Goal: Task Accomplishment & Management: Use online tool/utility

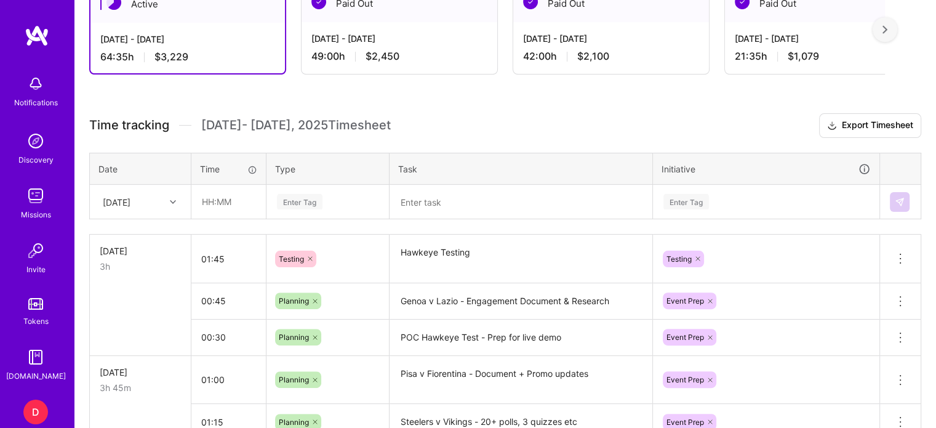
scroll to position [313, 0]
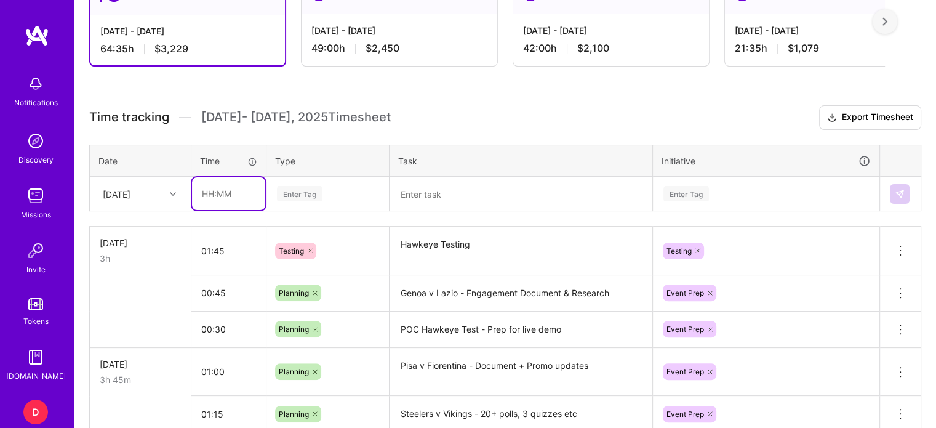
click at [207, 184] on input "text" at bounding box center [228, 193] width 73 height 33
type input "05:30"
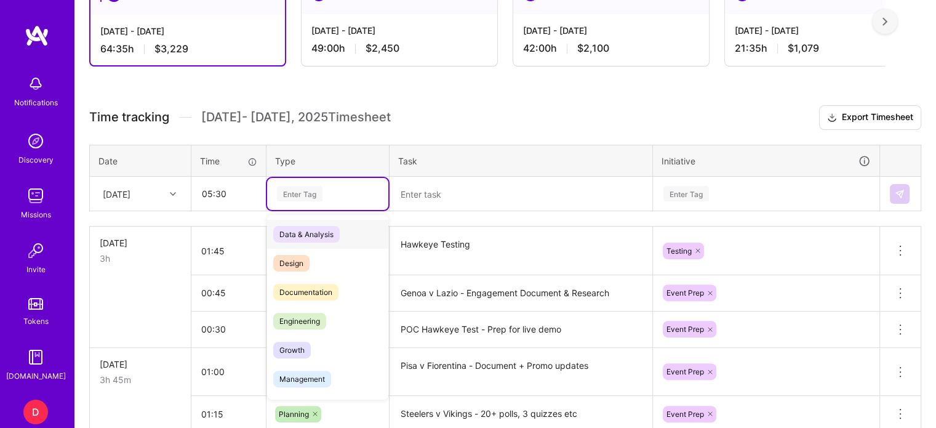
click at [310, 190] on div "Enter Tag" at bounding box center [300, 193] width 46 height 19
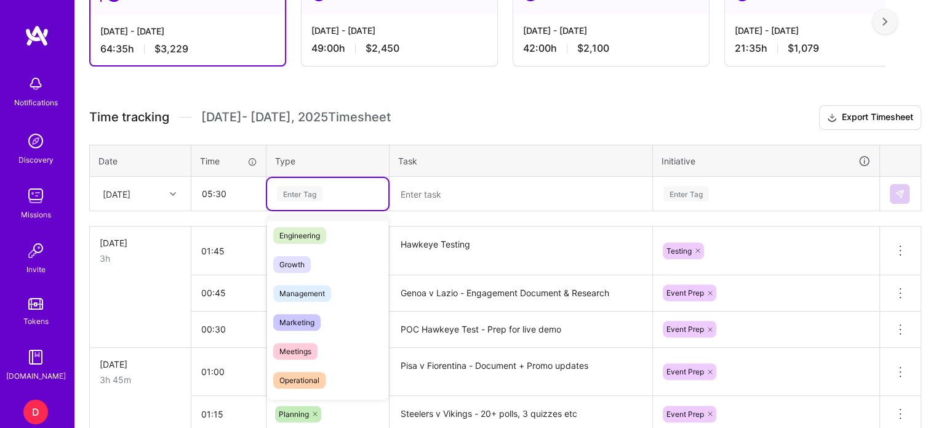
scroll to position [86, 0]
click at [308, 291] on span "Management" at bounding box center [302, 292] width 58 height 17
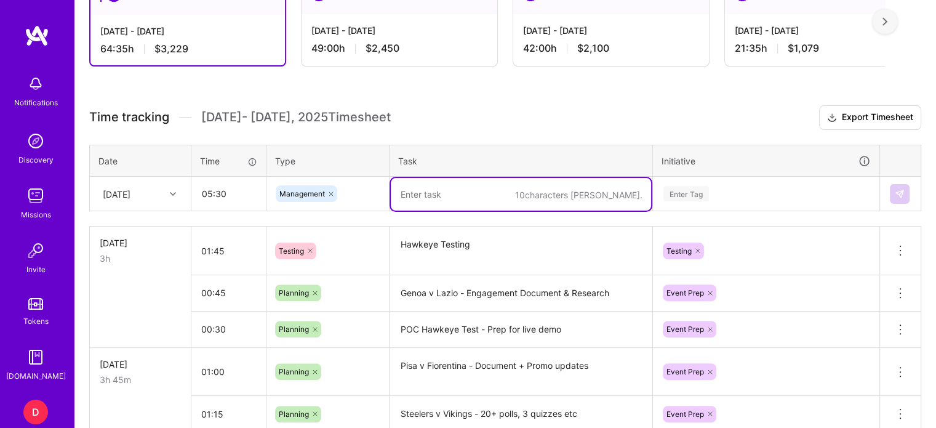
click at [407, 196] on textarea at bounding box center [521, 194] width 260 height 33
type textarea "Genoa v Lazio - Live Event Management"
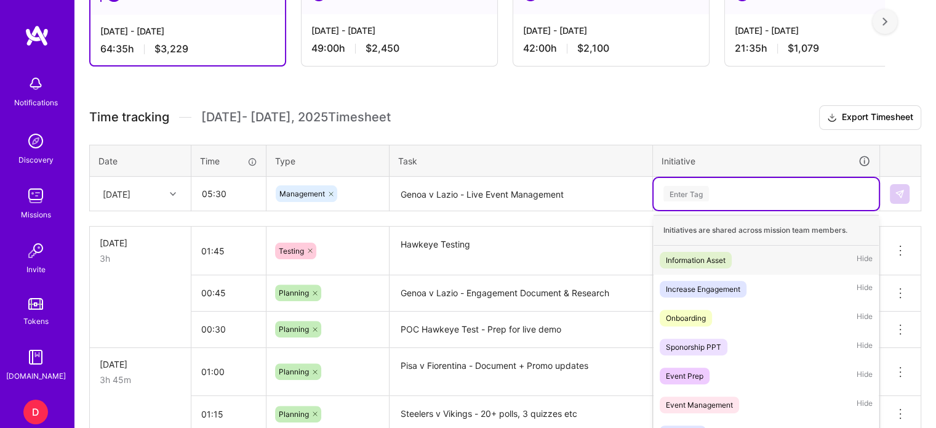
scroll to position [355, 0]
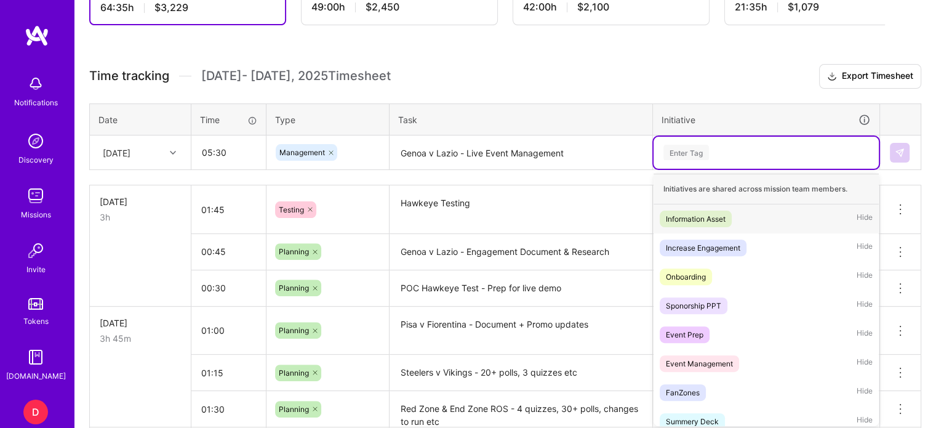
click at [675, 169] on div "option Information Asset focused, 1 of 35. 35 results available. Use Up and Dow…" at bounding box center [766, 153] width 225 height 32
click at [708, 356] on div "Event Management" at bounding box center [699, 362] width 67 height 13
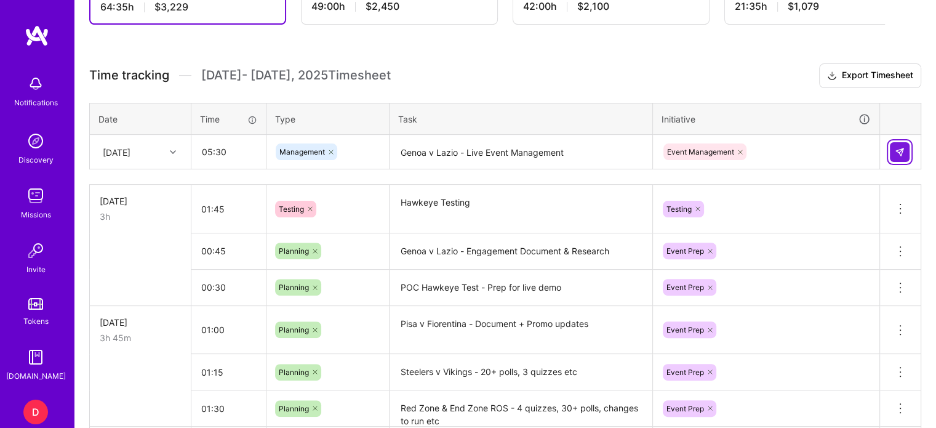
click at [896, 154] on button at bounding box center [900, 152] width 20 height 20
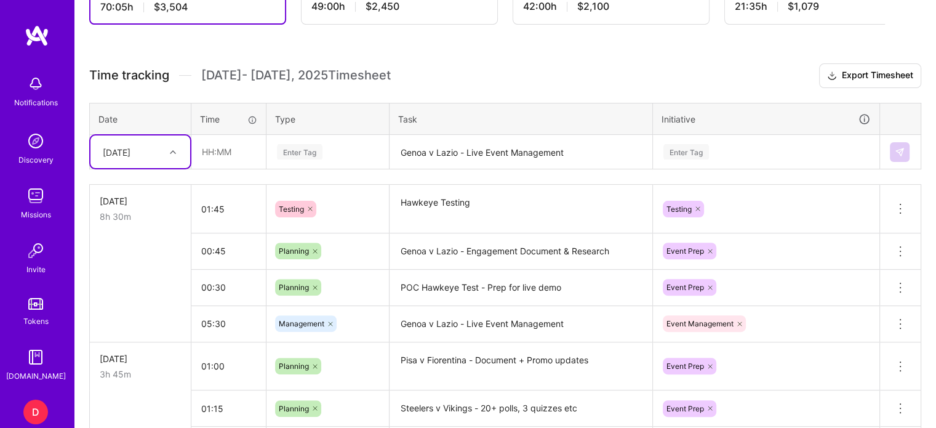
scroll to position [293, 0]
